Goal: Navigation & Orientation: Understand site structure

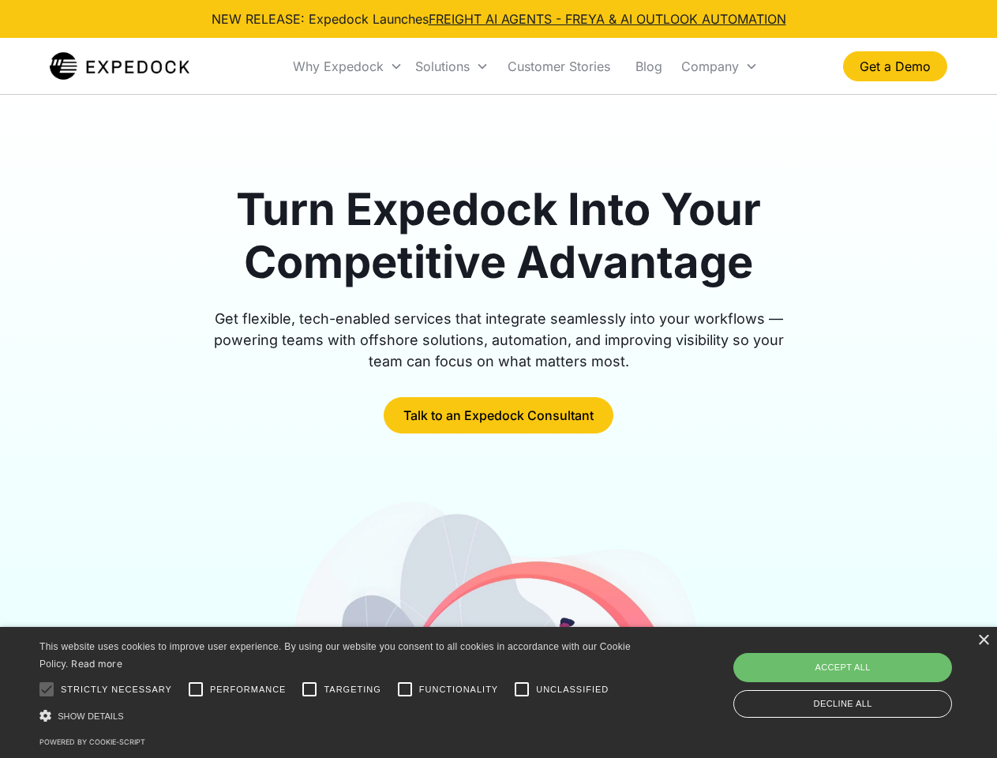
click at [348, 66] on div "Why Expedock" at bounding box center [338, 66] width 91 height 16
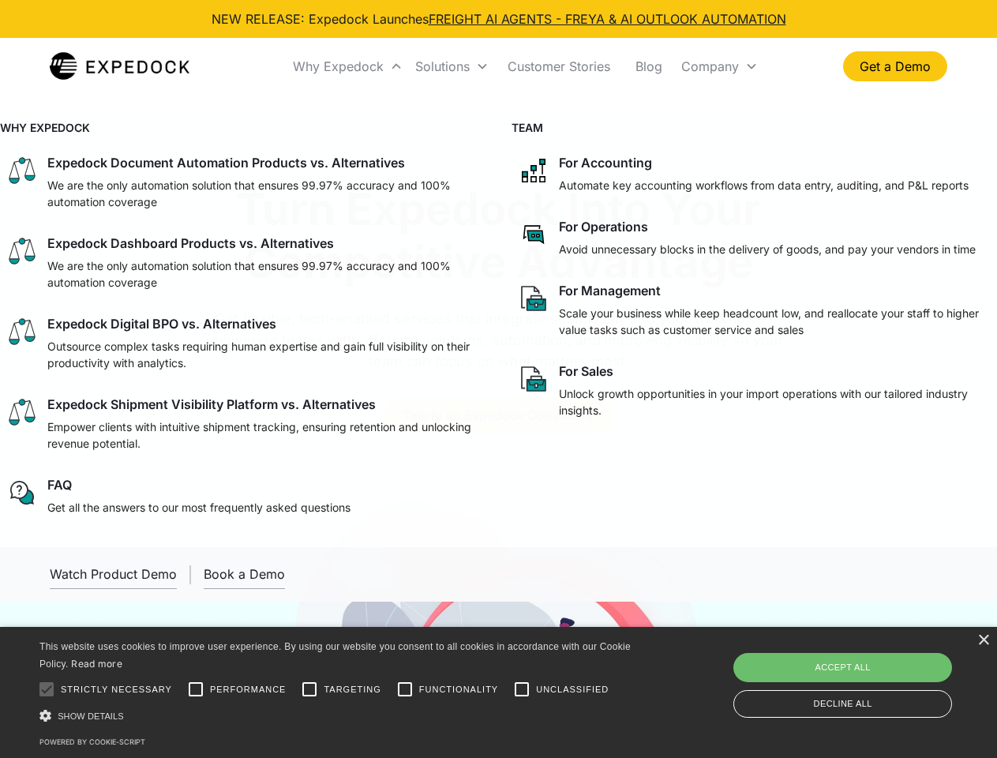
click at [451, 66] on div "Solutions" at bounding box center [442, 66] width 54 height 16
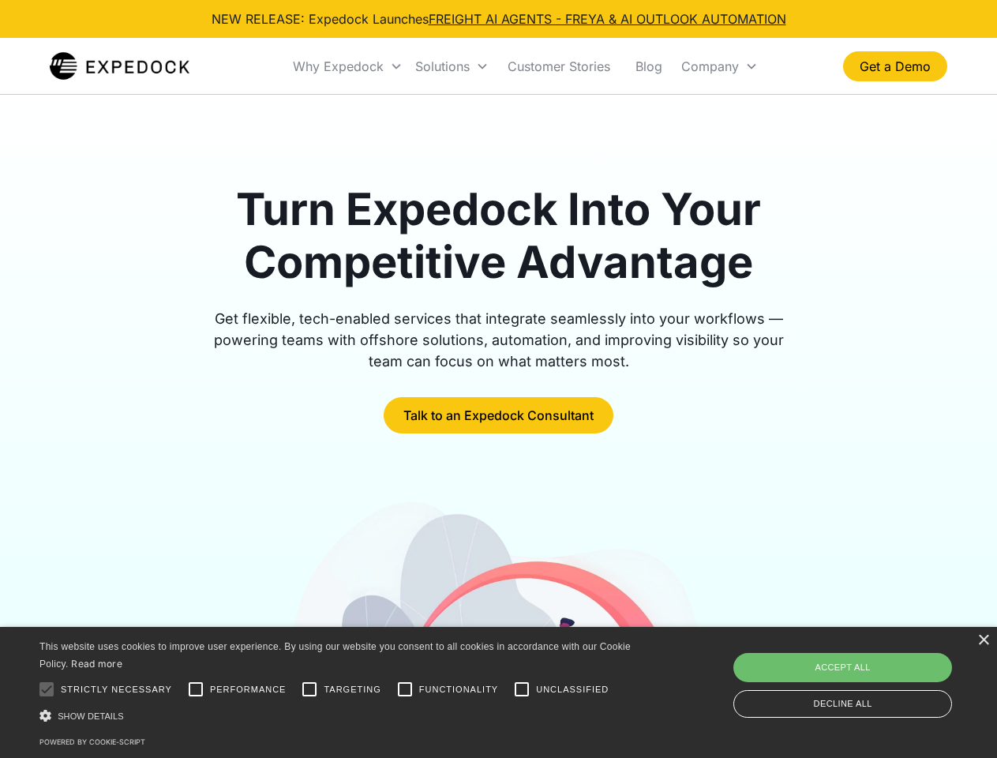
click at [719, 66] on div "Company" at bounding box center [710, 66] width 58 height 16
click at [47, 689] on div at bounding box center [47, 689] width 32 height 32
click at [196, 689] on input "Performance" at bounding box center [196, 689] width 32 height 32
checkbox input "true"
click at [309, 689] on input "Targeting" at bounding box center [310, 689] width 32 height 32
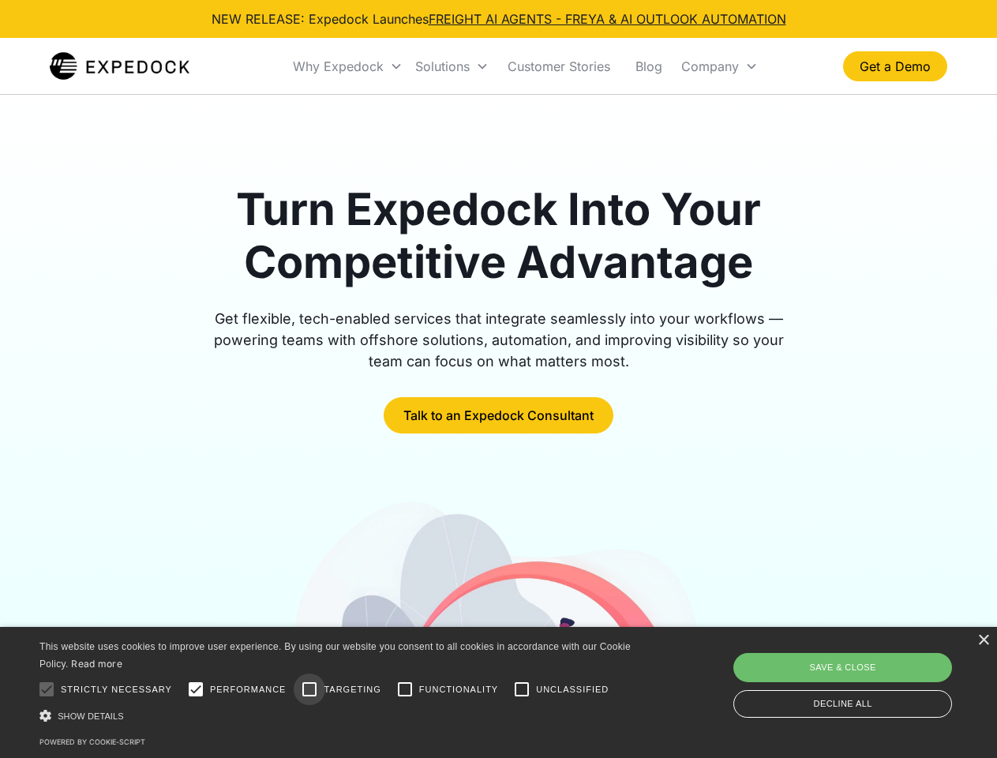
checkbox input "true"
click at [405, 689] on input "Functionality" at bounding box center [405, 689] width 32 height 32
checkbox input "true"
click at [522, 689] on input "Unclassified" at bounding box center [522, 689] width 32 height 32
checkbox input "true"
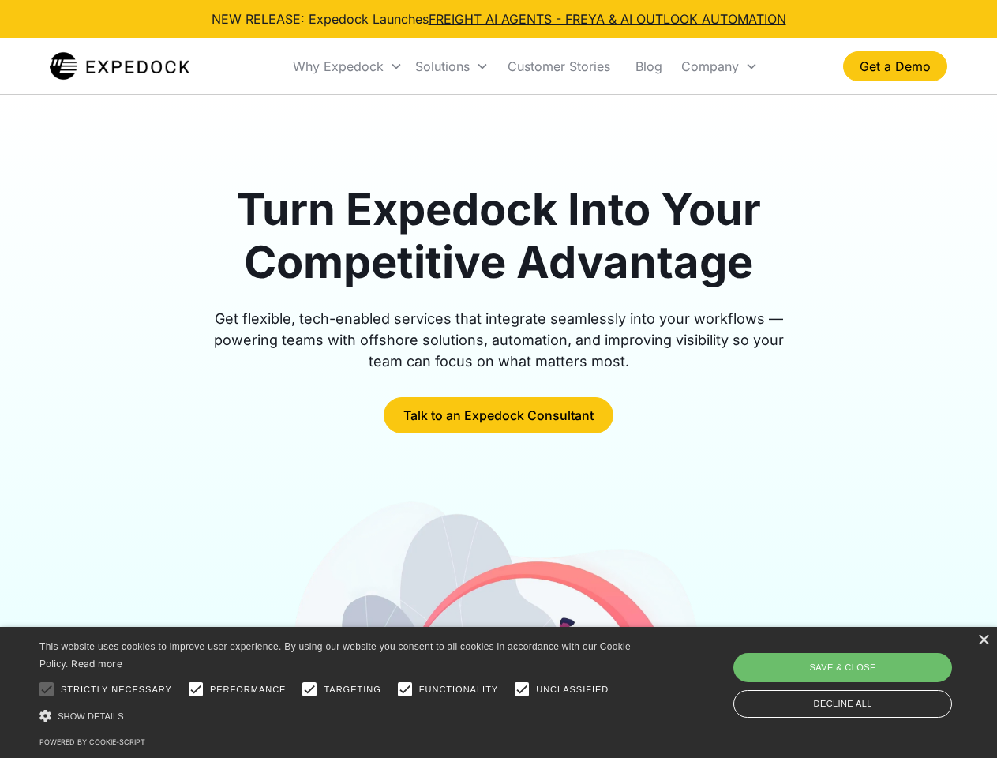
click at [338, 715] on div "Show details Hide details" at bounding box center [337, 715] width 597 height 17
